Goal: Entertainment & Leisure: Consume media (video, audio)

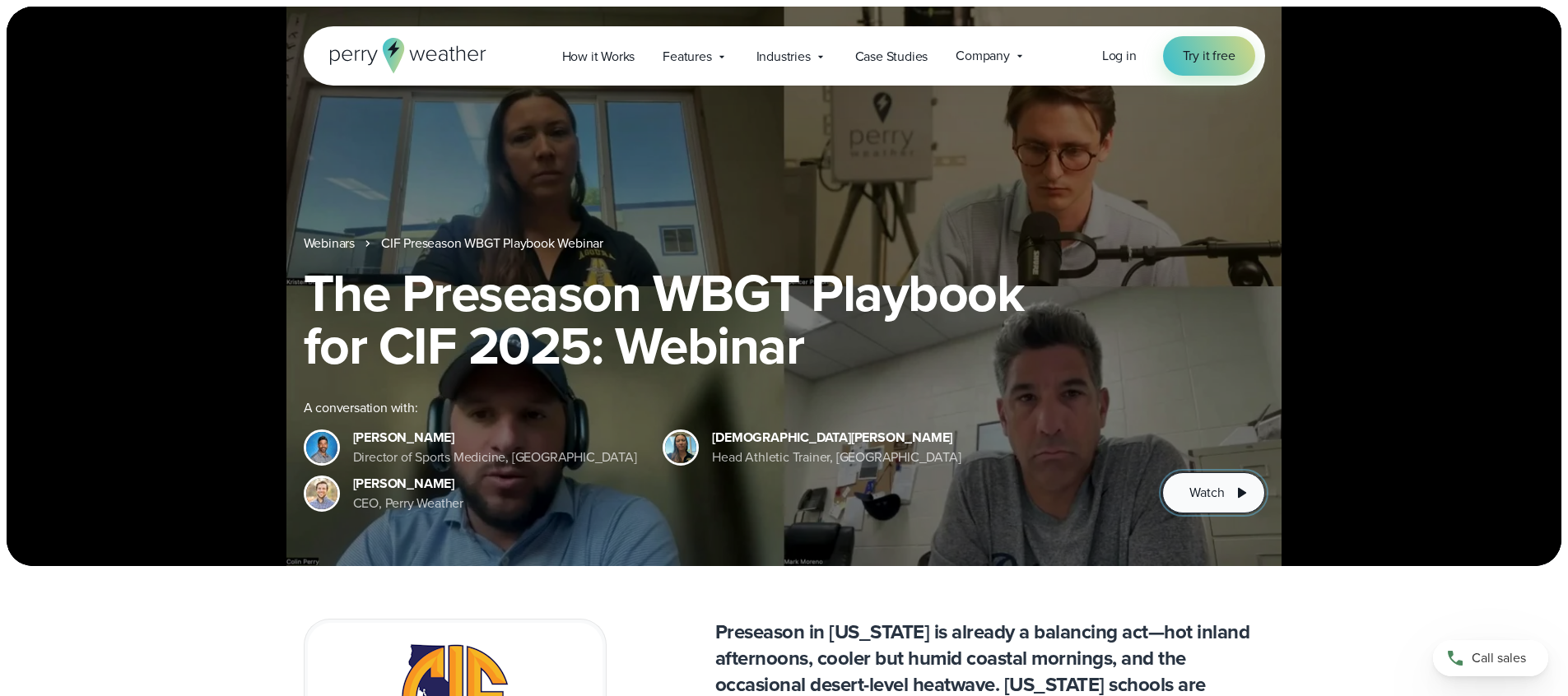
click at [1206, 488] on span "Watch" at bounding box center [1207, 492] width 35 height 19
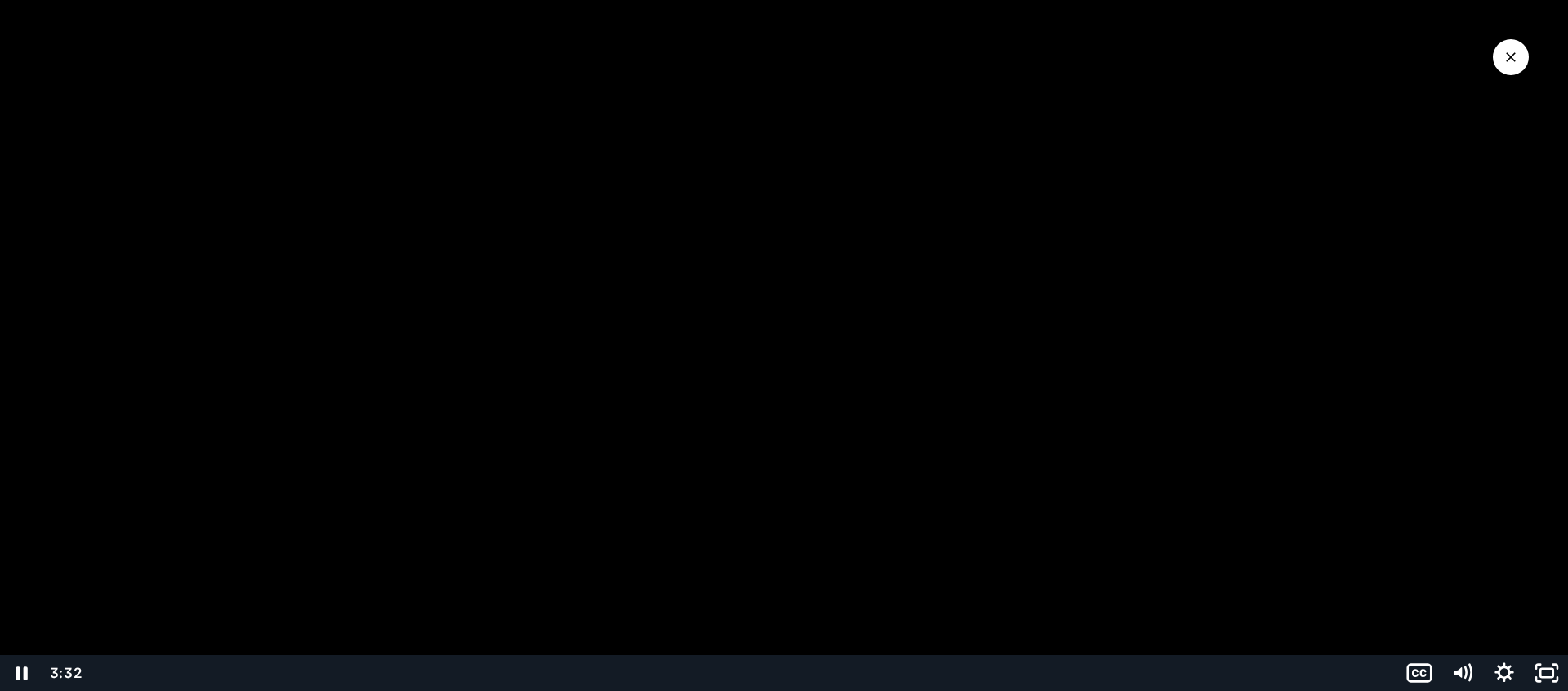
click at [196, 678] on div "Playbar" at bounding box center [744, 673] width 1288 height 35
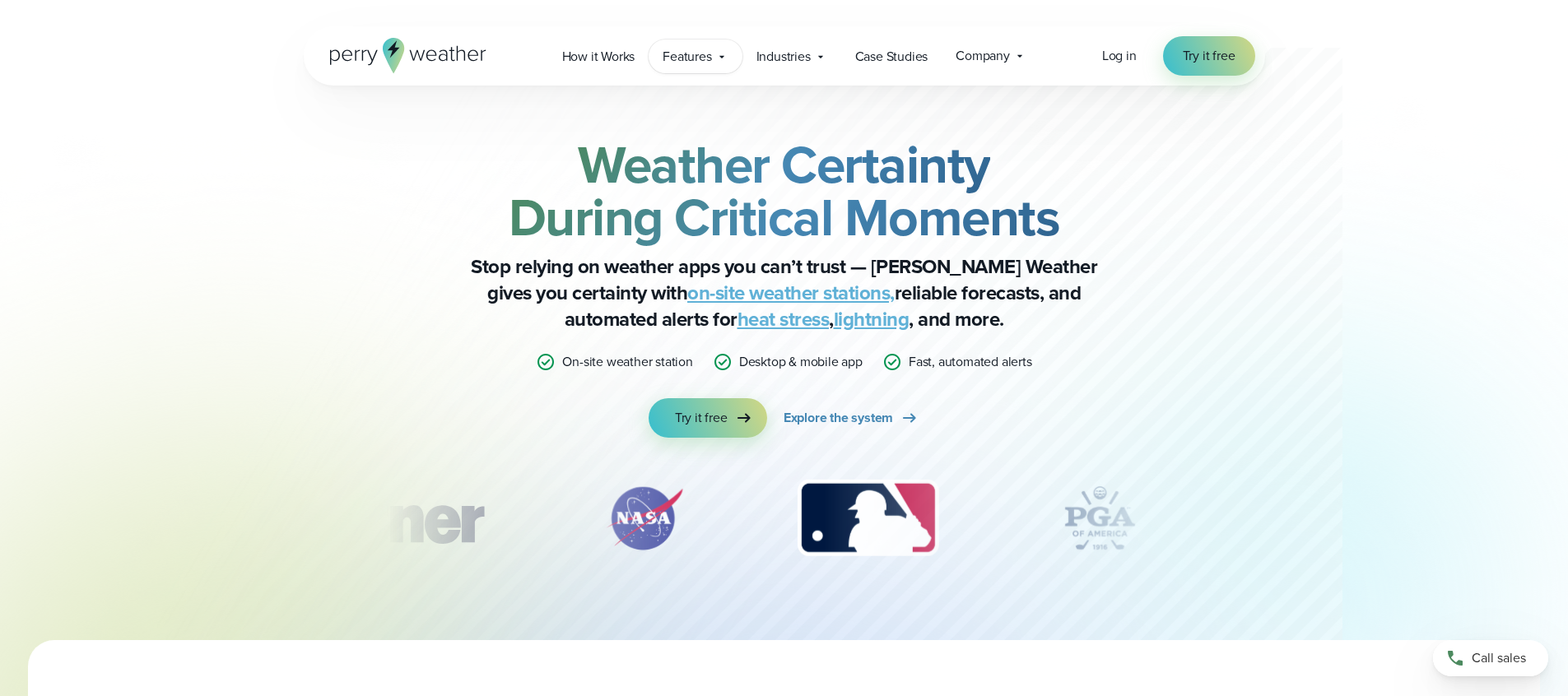
click at [702, 58] on span "Features" at bounding box center [686, 57] width 48 height 19
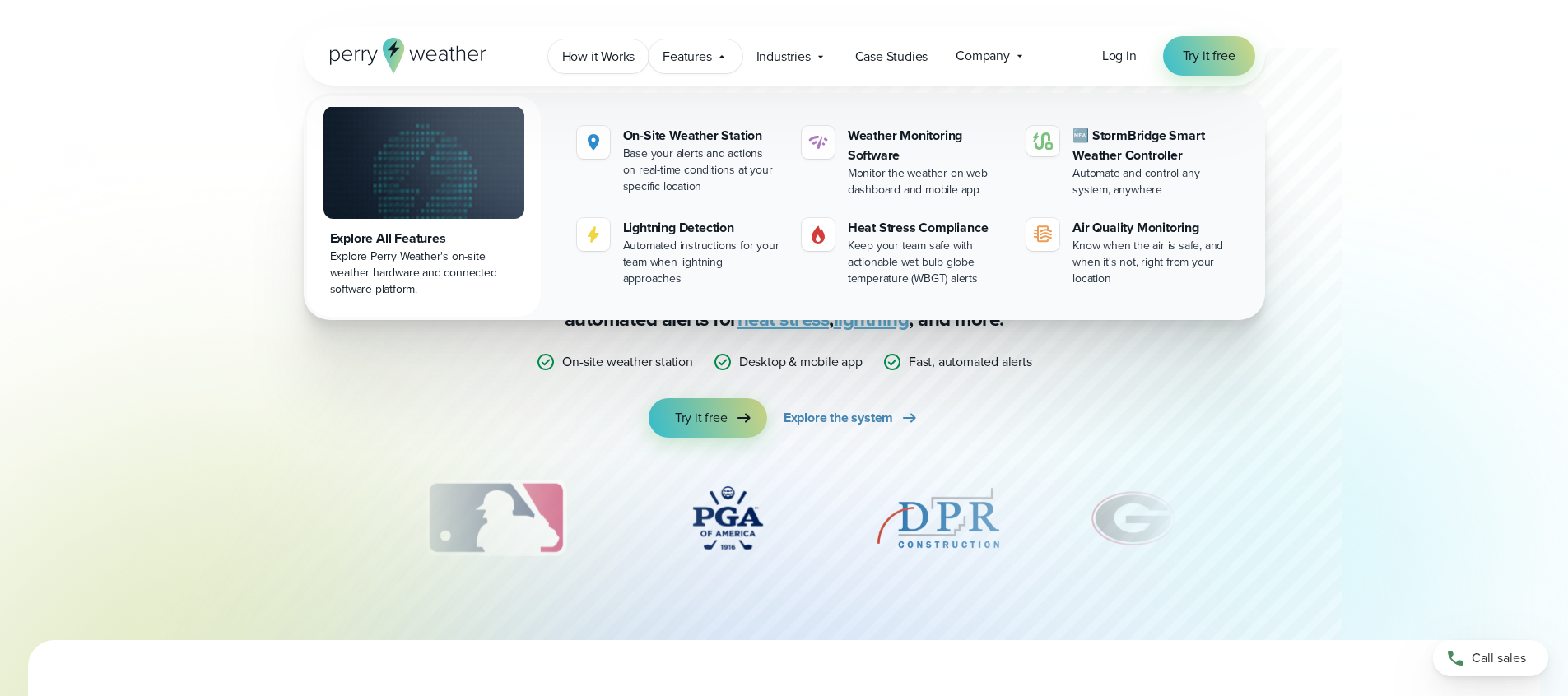
click at [610, 61] on span "How it Works" at bounding box center [599, 57] width 73 height 19
